Goal: Find specific page/section

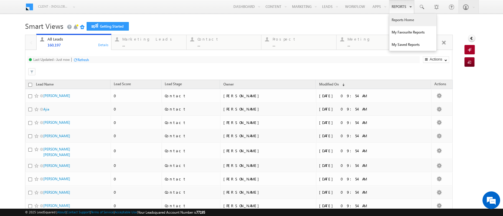
click at [397, 20] on link "Reports Home" at bounding box center [412, 20] width 47 height 12
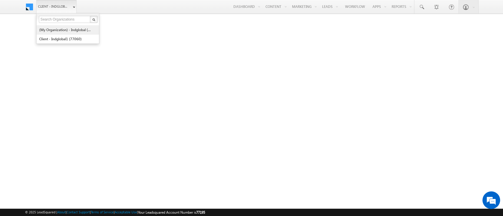
click at [57, 30] on link "(My Organization) - indglobal (48060)" at bounding box center [66, 29] width 54 height 9
